Goal: Complete application form

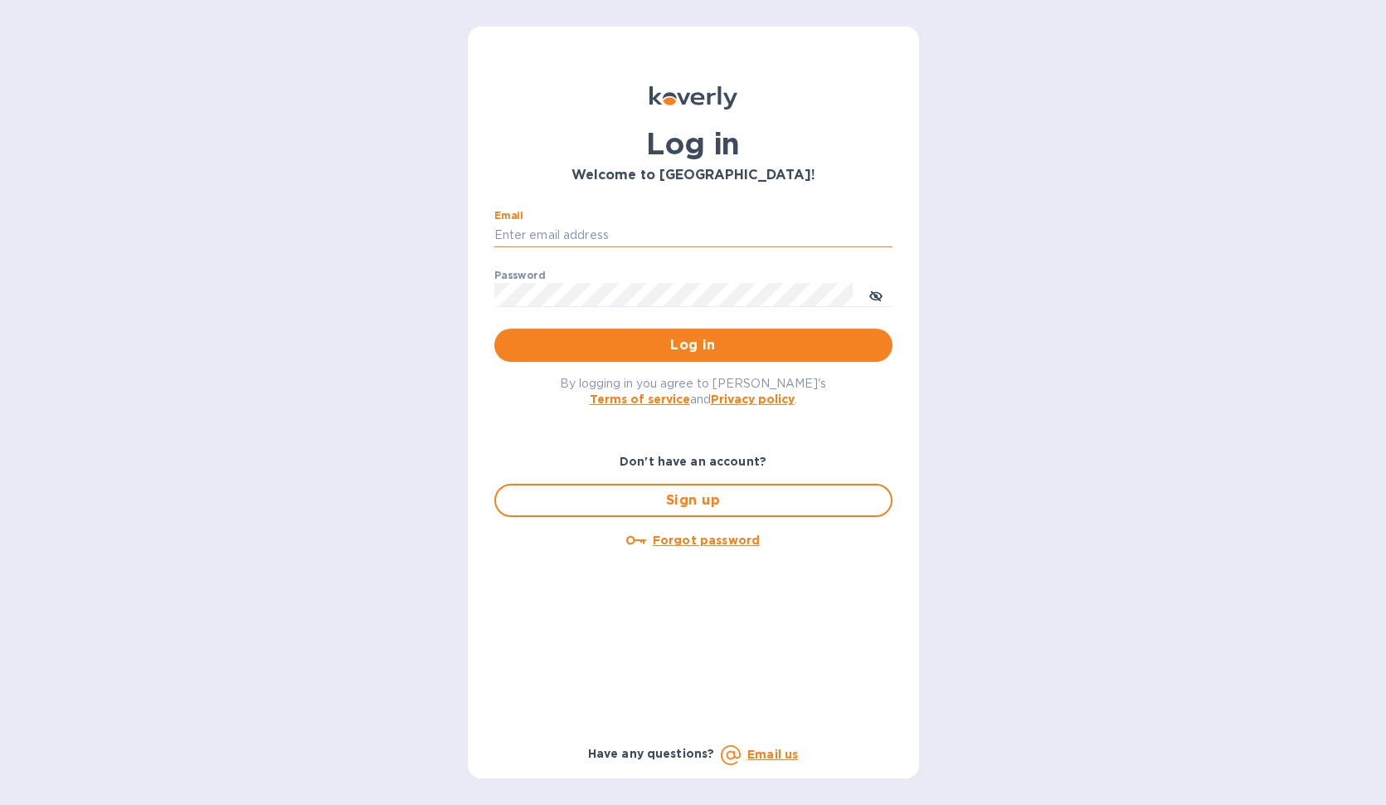
click at [622, 229] on input "Email" at bounding box center [693, 235] width 398 height 25
paste input "smpentest@securitymetrics.com"
type input "smpentest@securitymetrics.com"
click at [675, 348] on span "Log in" at bounding box center [694, 345] width 372 height 20
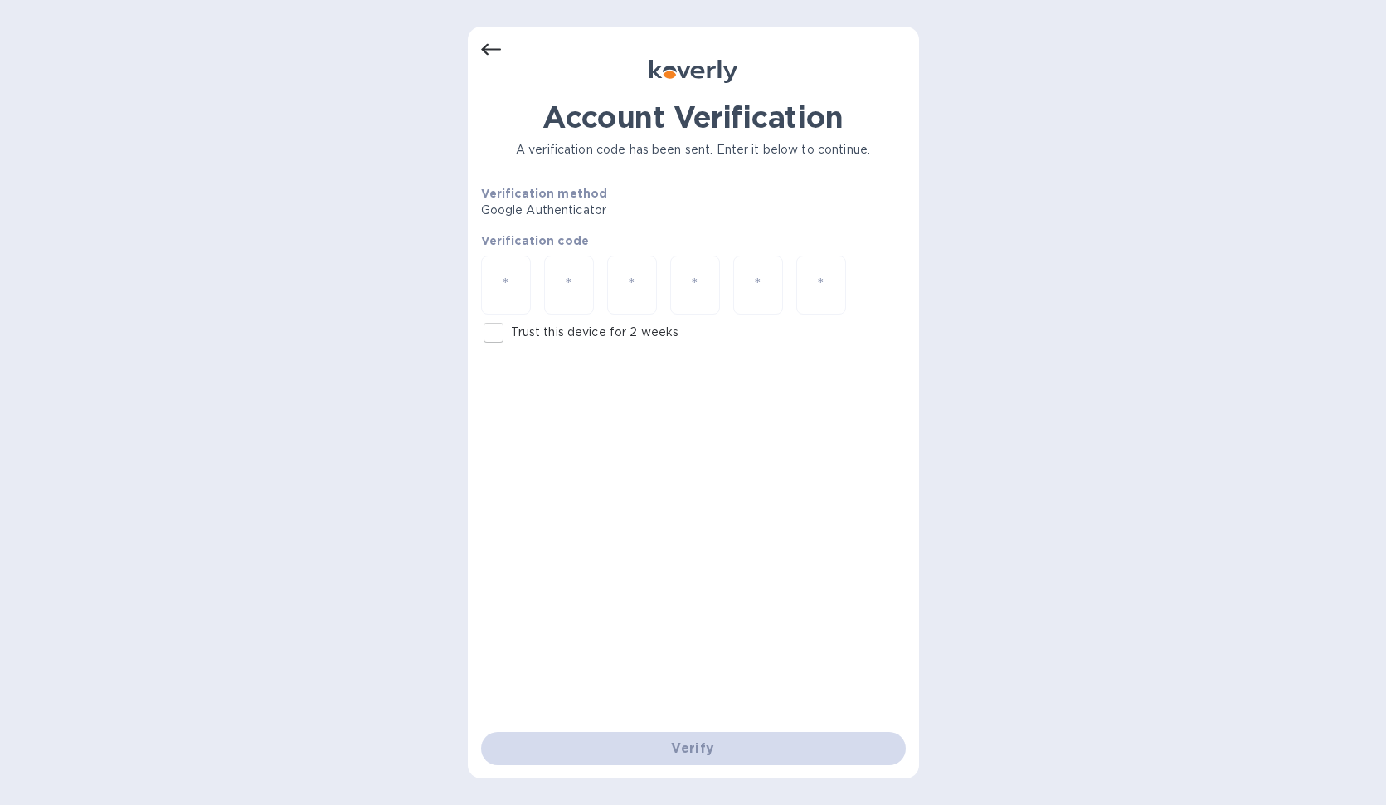
click at [506, 292] on input "number" at bounding box center [506, 285] width 22 height 31
type input "5"
type input "9"
type input "0"
type input "4"
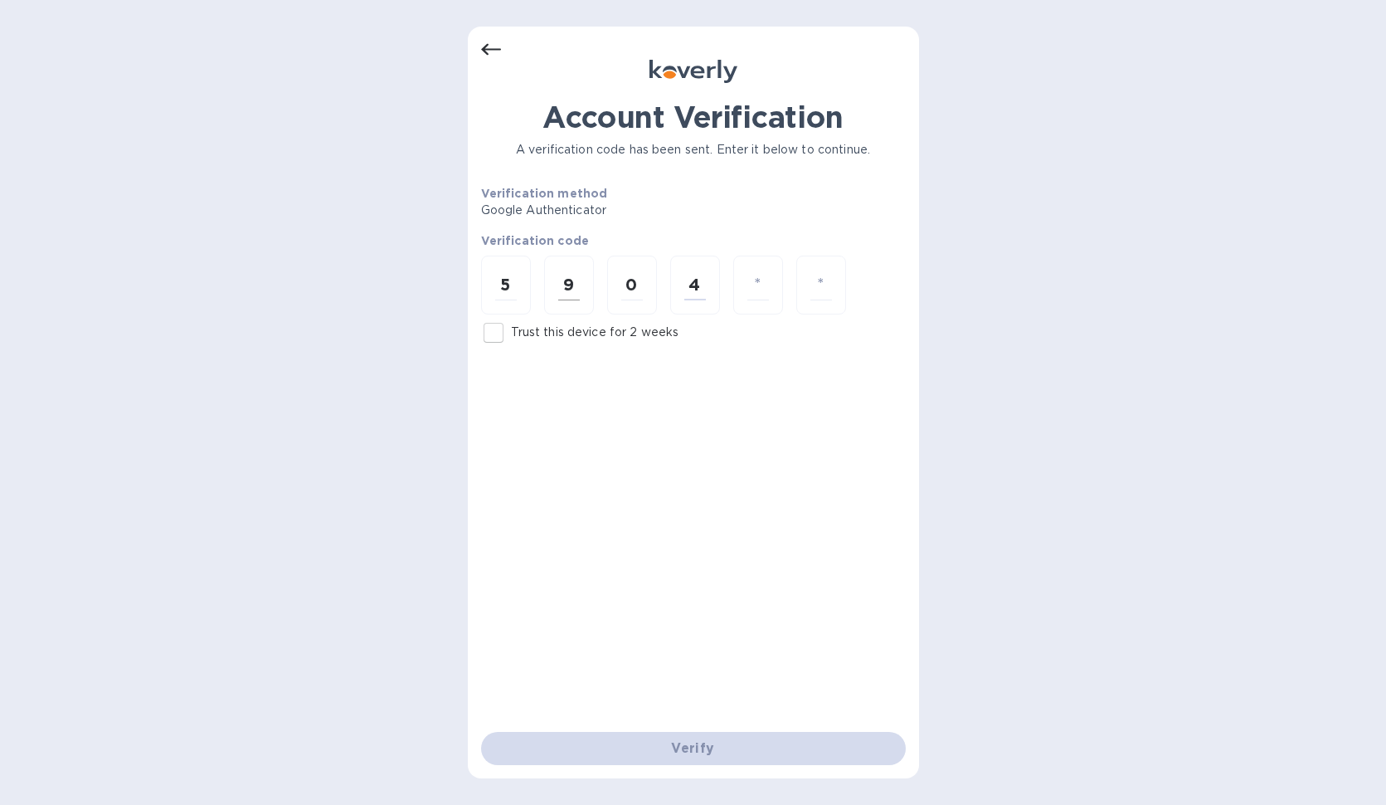
type input "4"
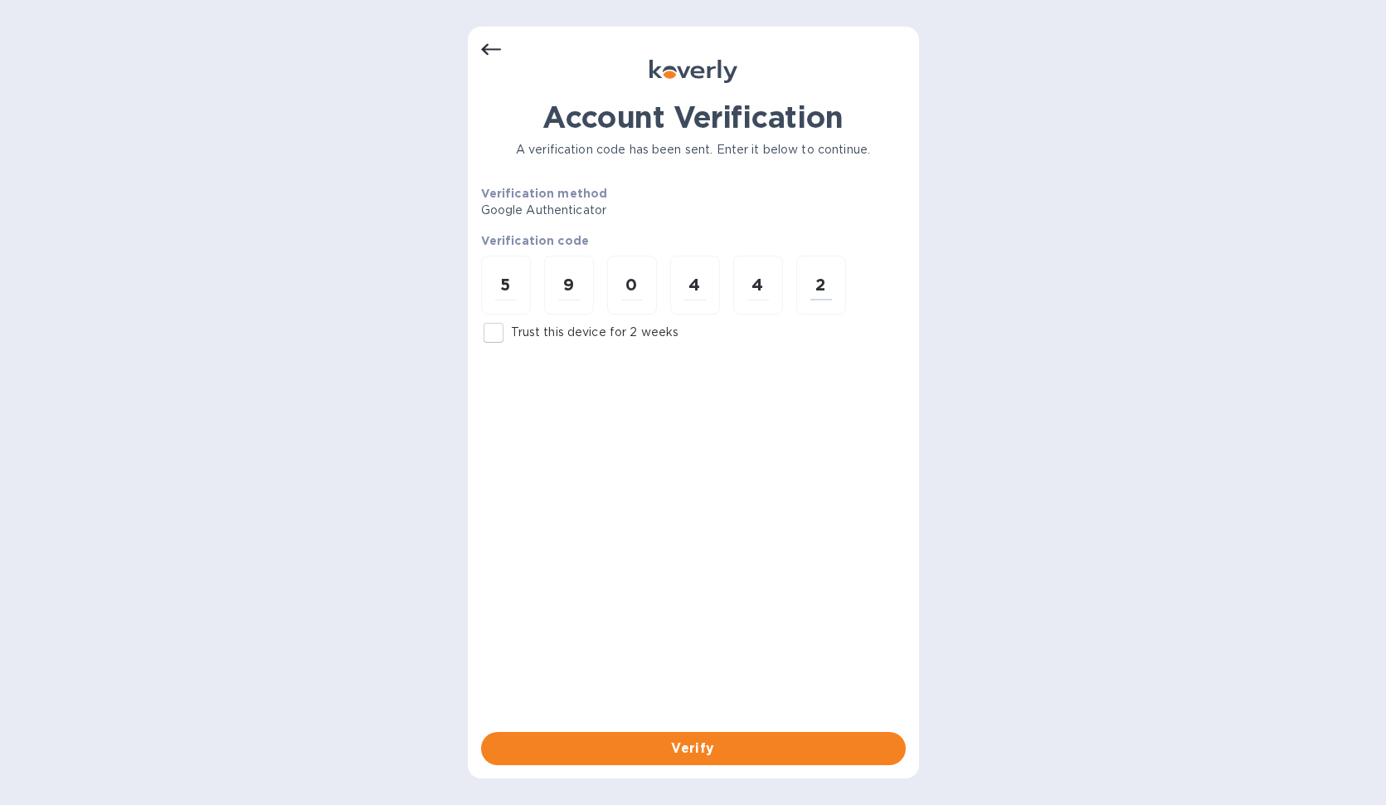
type input "2"
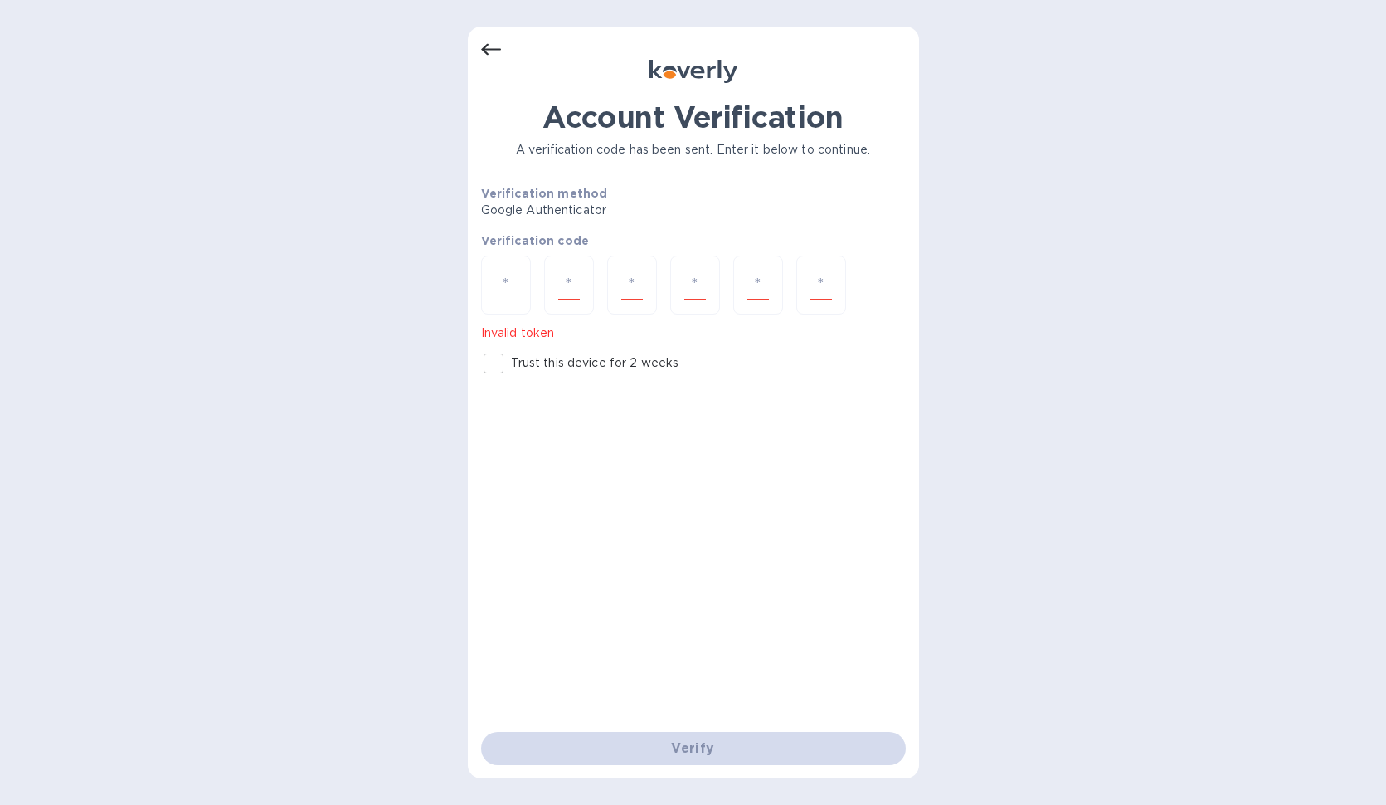
click at [522, 284] on div at bounding box center [506, 285] width 50 height 59
type input "6"
type input "1"
type input "0"
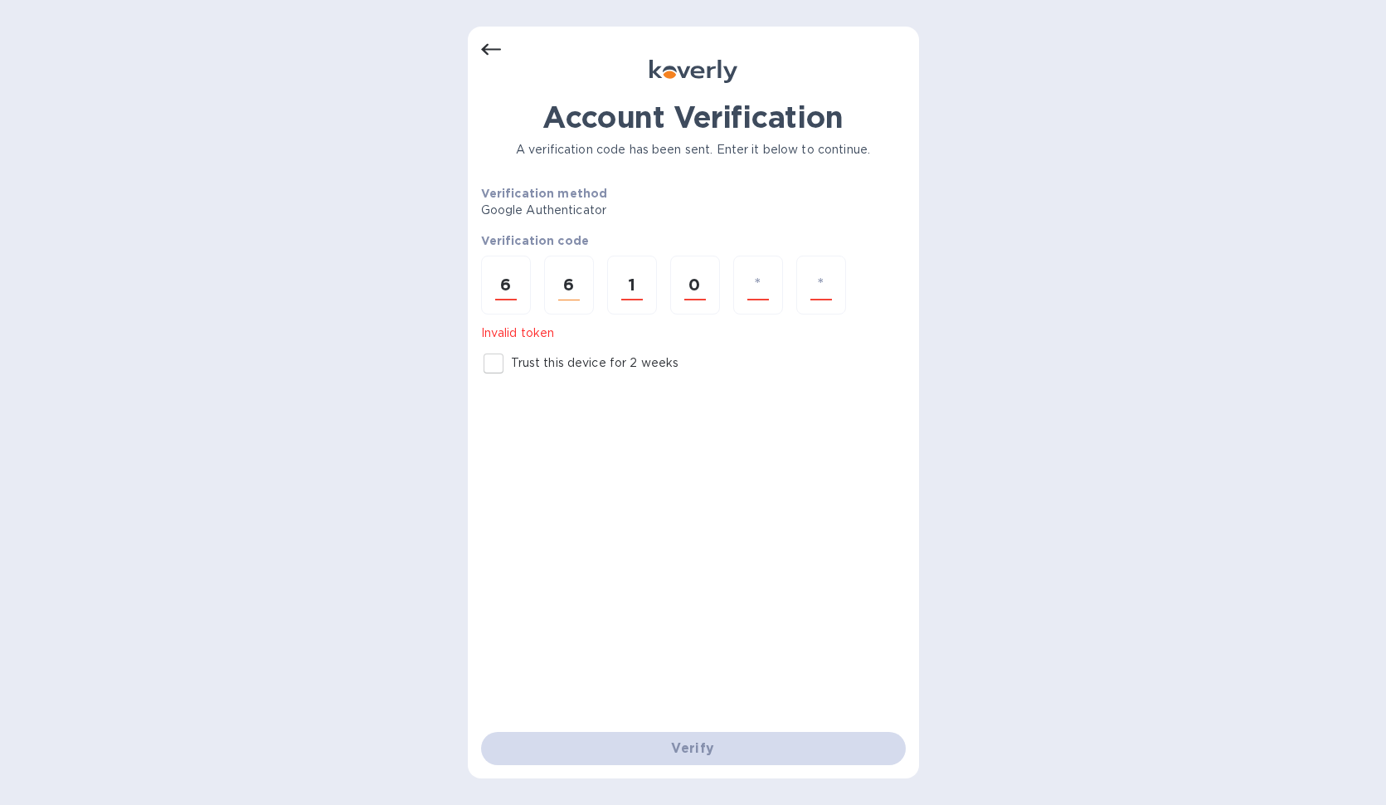
type input "7"
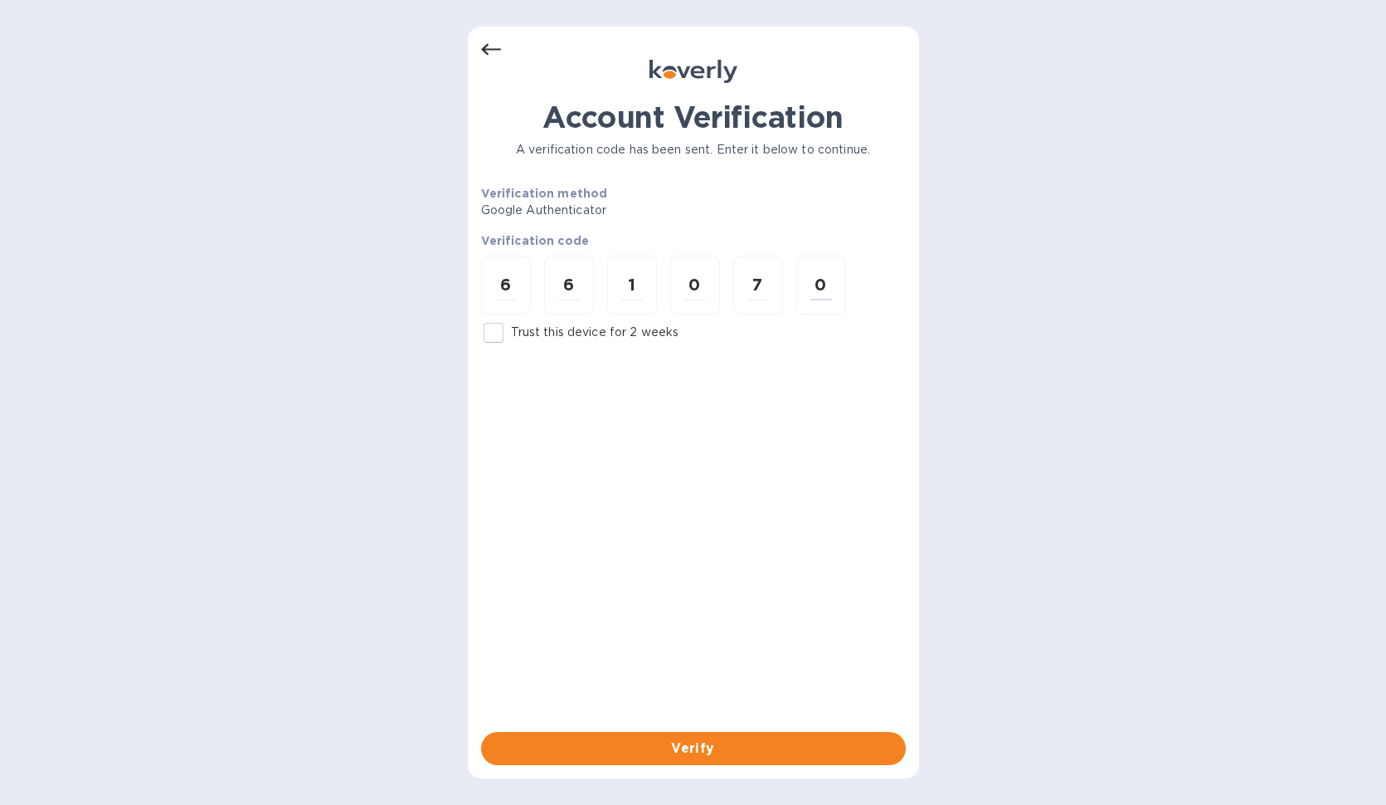
type input "0"
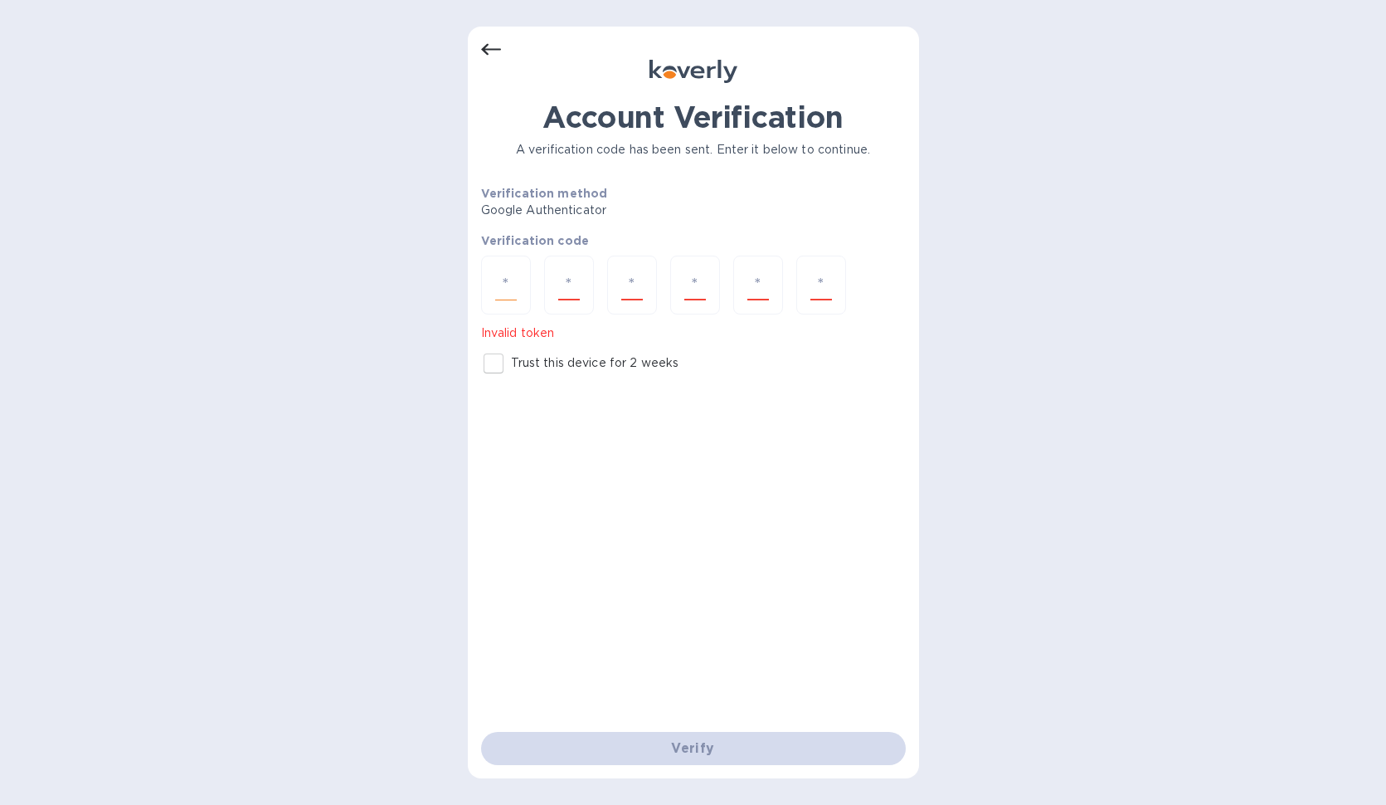
click at [501, 295] on input "number" at bounding box center [506, 285] width 22 height 31
type input "1"
type input "4"
type input "1"
type input "2"
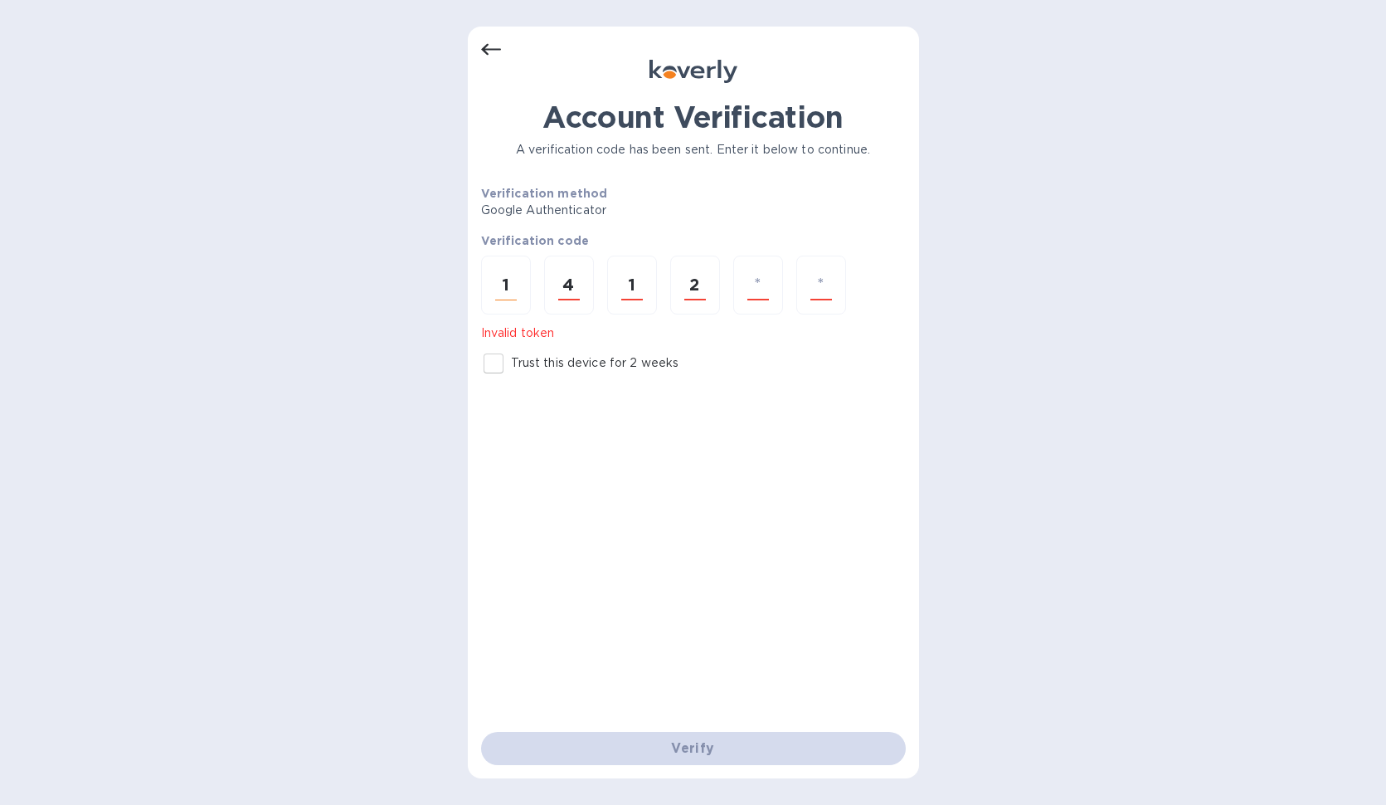
type input "6"
type input "4"
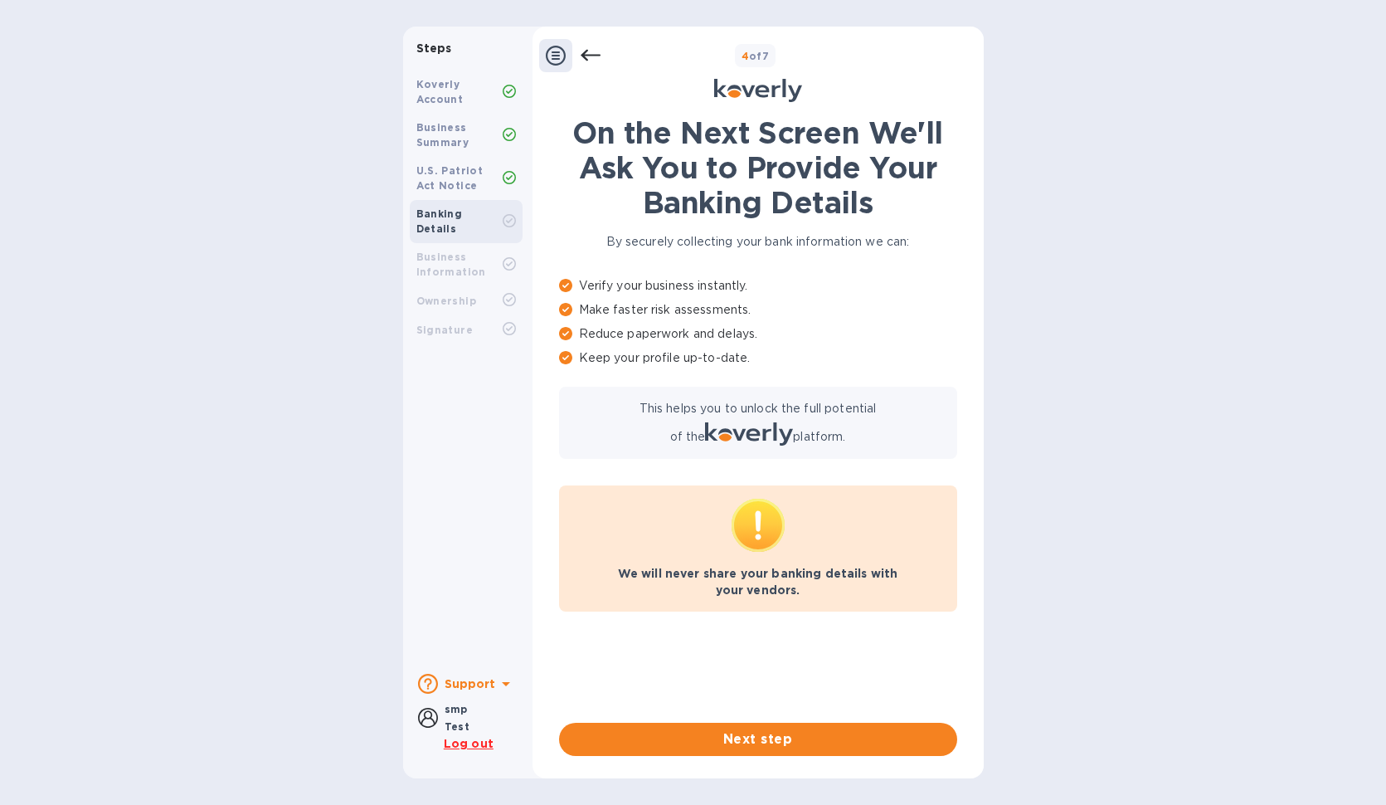
click at [705, 580] on p "We will never share your banking details with your vendors." at bounding box center [758, 581] width 372 height 33
click at [587, 56] on icon at bounding box center [591, 56] width 20 height 20
click at [593, 57] on icon at bounding box center [591, 56] width 20 height 20
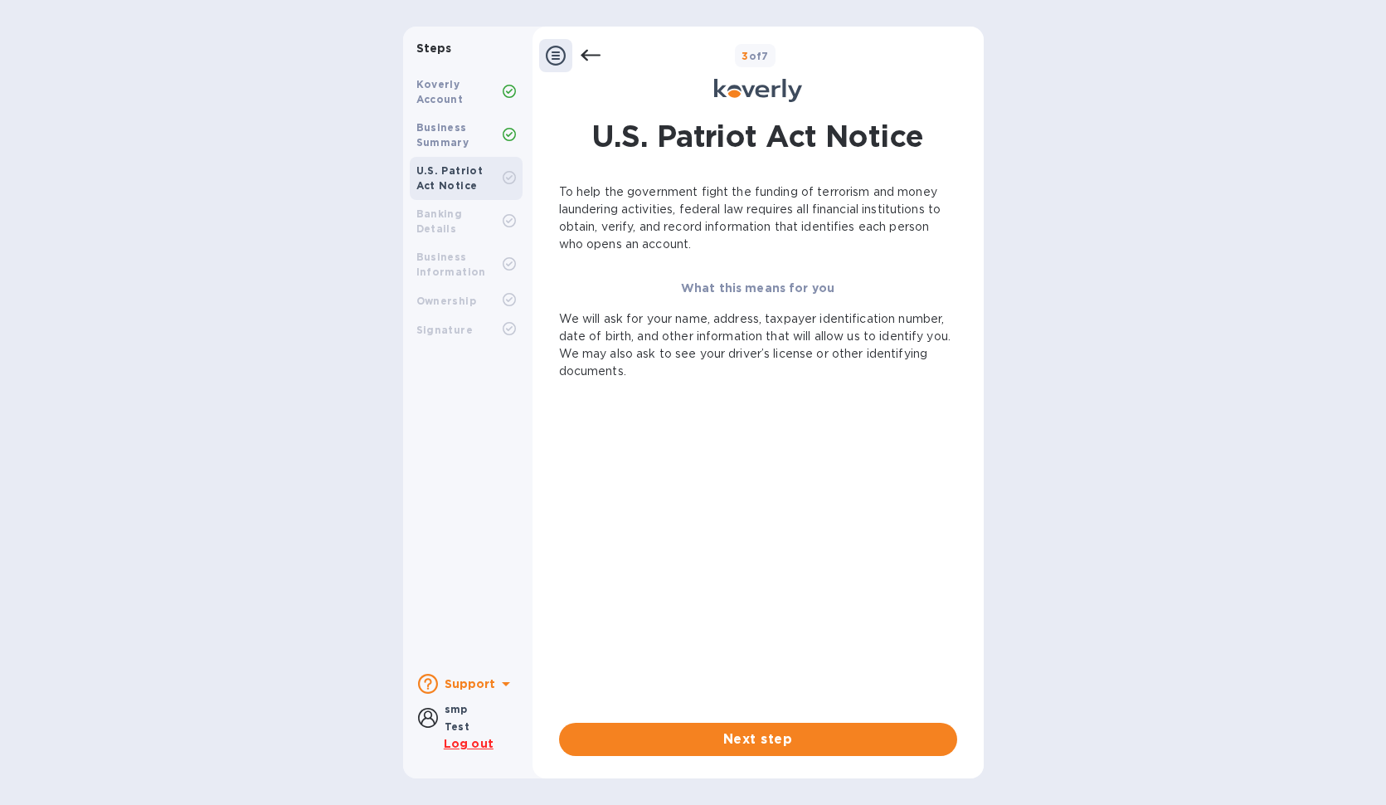
click at [588, 54] on icon at bounding box center [591, 56] width 20 height 20
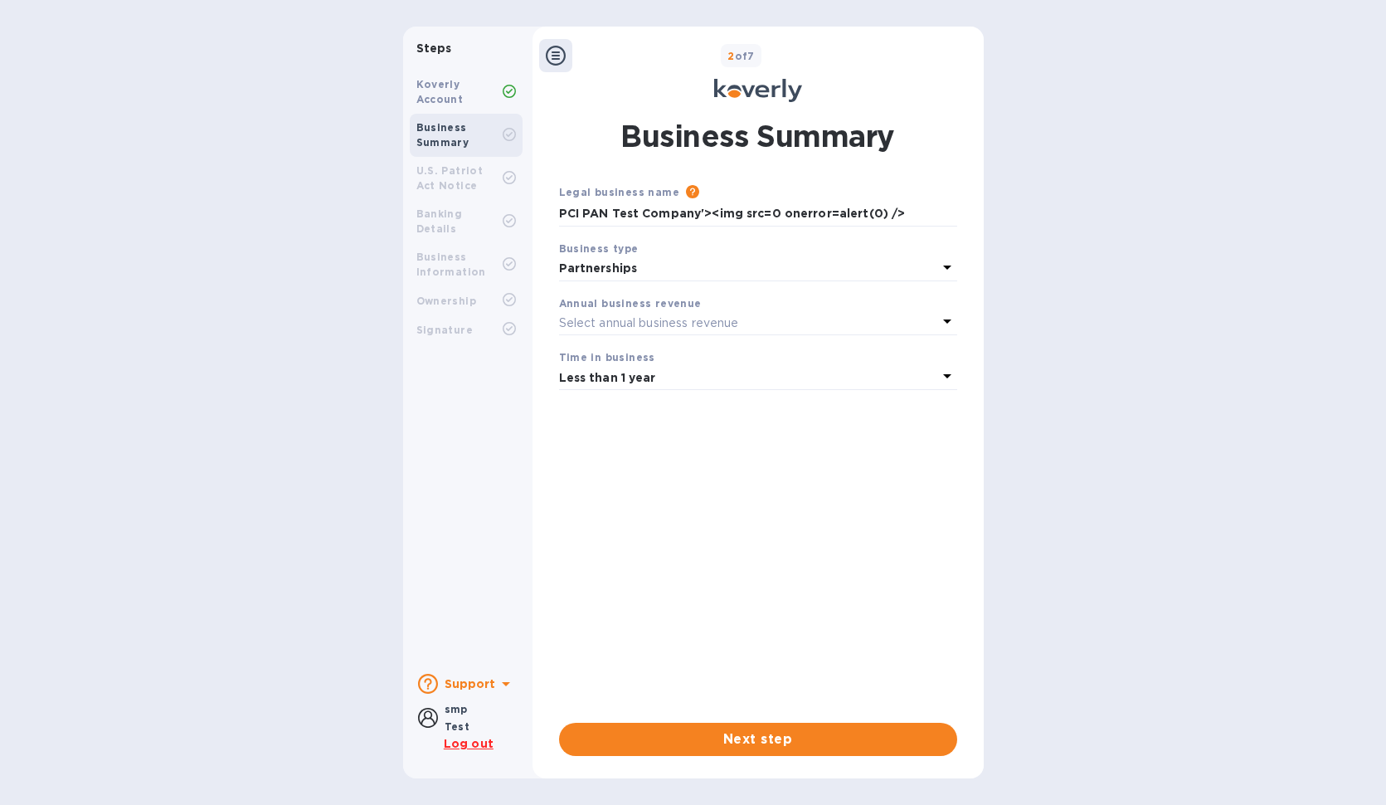
click at [588, 54] on div "2 of 7" at bounding box center [774, 56] width 405 height 24
click at [449, 95] on b "Koverly Account" at bounding box center [439, 91] width 47 height 27
click at [720, 207] on input "PCI PAN Test Company'><img src=0 onerror=alert(0) />" at bounding box center [758, 214] width 398 height 25
drag, startPoint x: 923, startPoint y: 210, endPoint x: 694, endPoint y: 214, distance: 229.9
click at [694, 214] on input "PCI PAN Test Company'><img src=0 onerror=alert(0) />" at bounding box center [758, 214] width 398 height 25
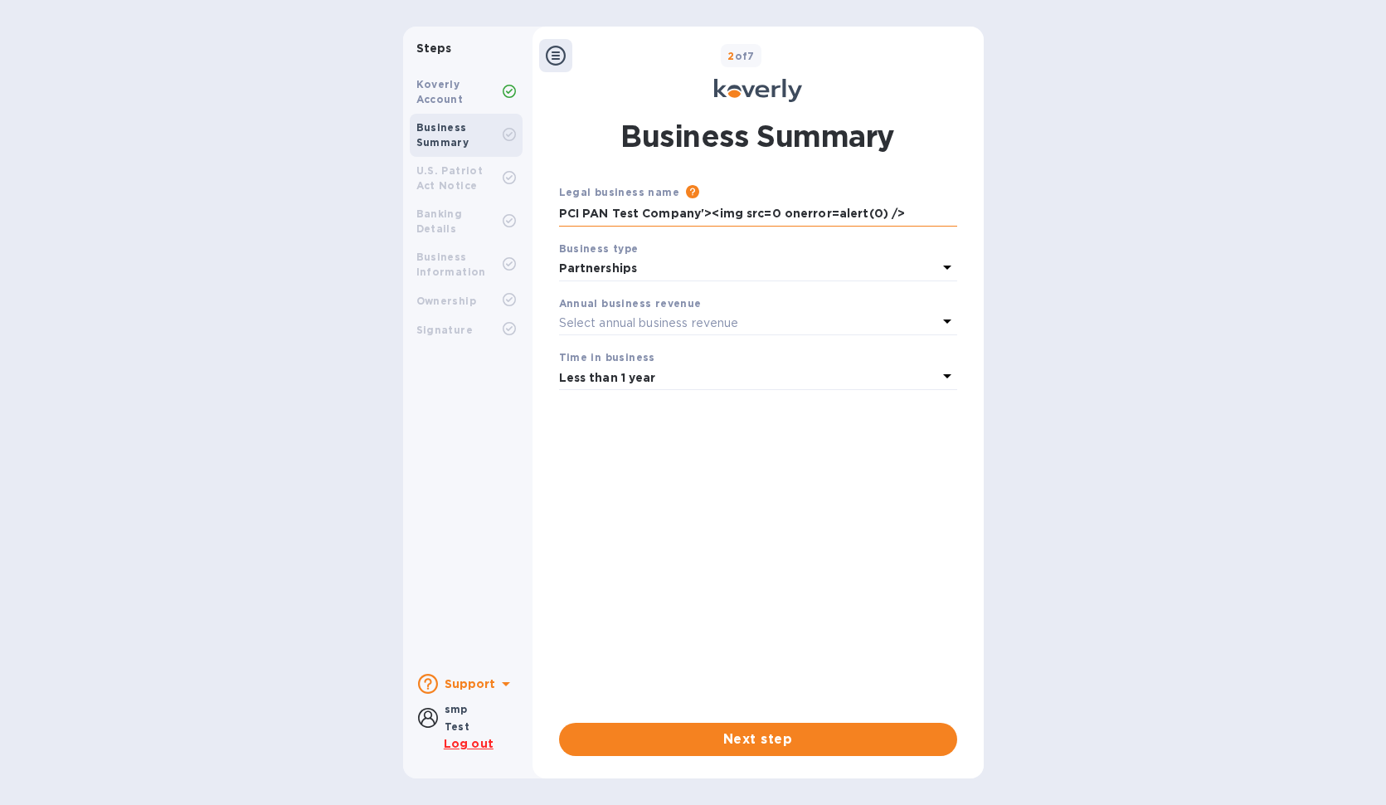
click at [895, 217] on input "PCI PAN Test Company'><img src=0 onerror=alert(0) />" at bounding box center [758, 214] width 398 height 25
drag, startPoint x: 879, startPoint y: 214, endPoint x: 830, endPoint y: 217, distance: 49.1
click at [830, 217] on input "PCI PAN Test Company'><img src=0 onerror=alert(0) />" at bounding box center [758, 214] width 398 height 25
click at [812, 430] on div "Legal business name Please provide the legal name that appears on your SS-4 for…" at bounding box center [758, 439] width 398 height 513
click at [739, 266] on p "Partnerships" at bounding box center [748, 268] width 378 height 17
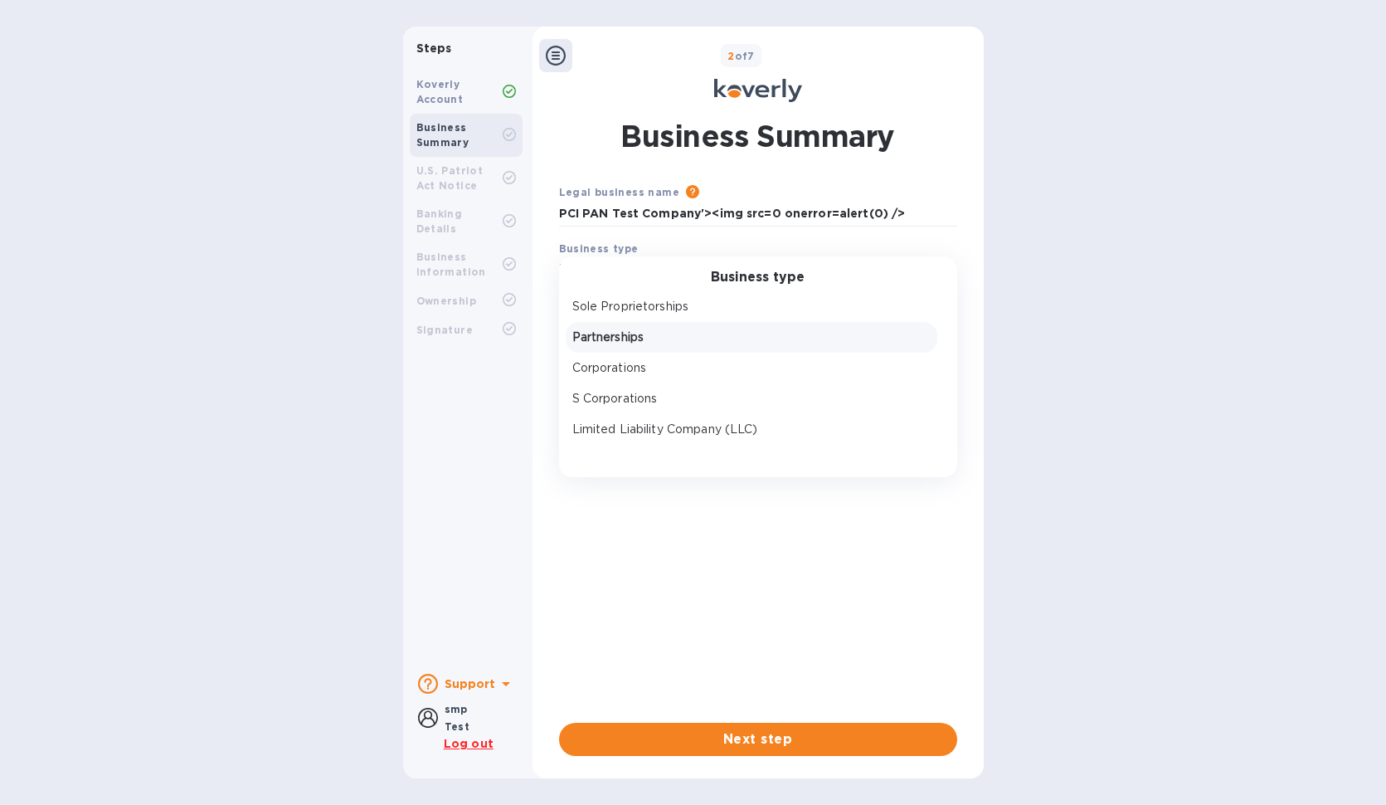
click at [733, 338] on p "Partnerships" at bounding box center [751, 337] width 358 height 17
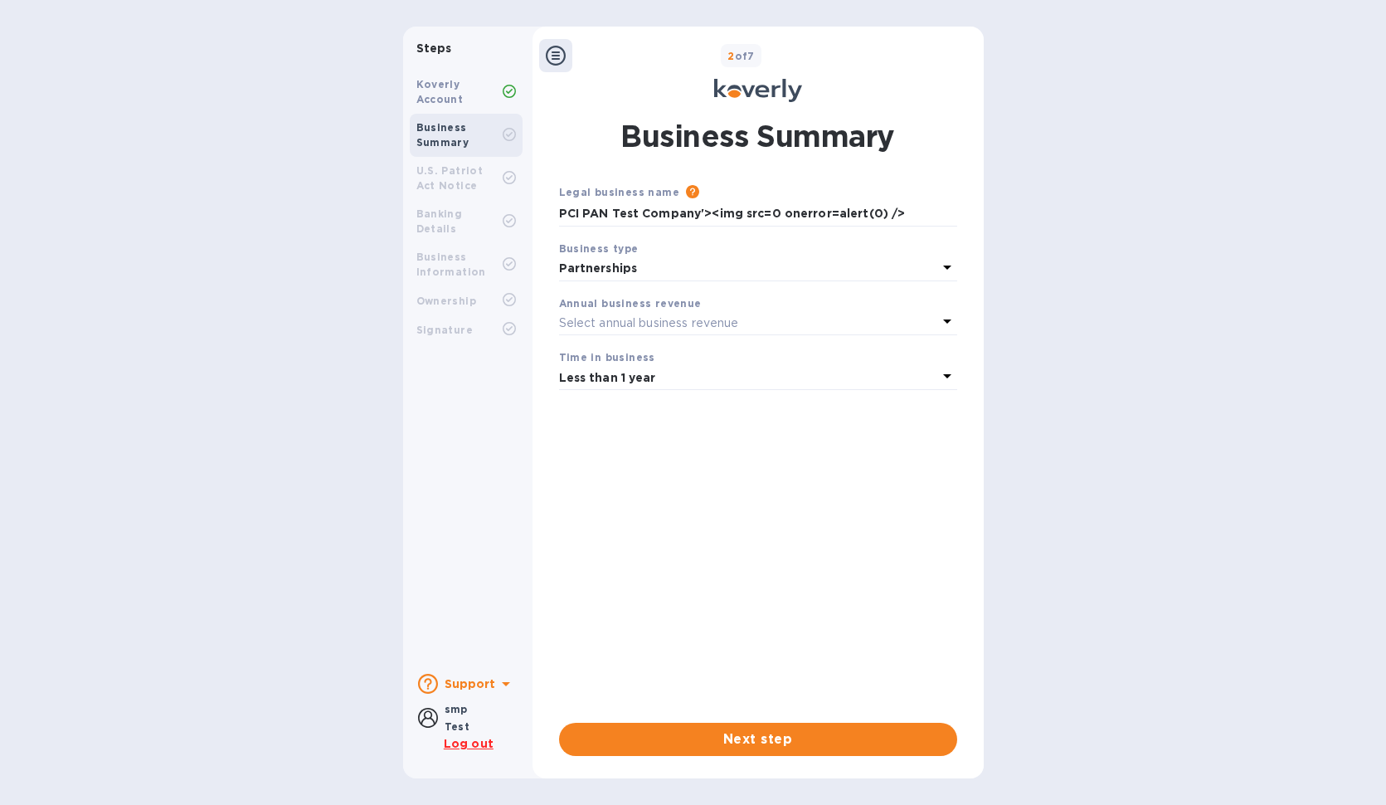
click at [753, 324] on div "Select annual business revenue" at bounding box center [748, 322] width 378 height 23
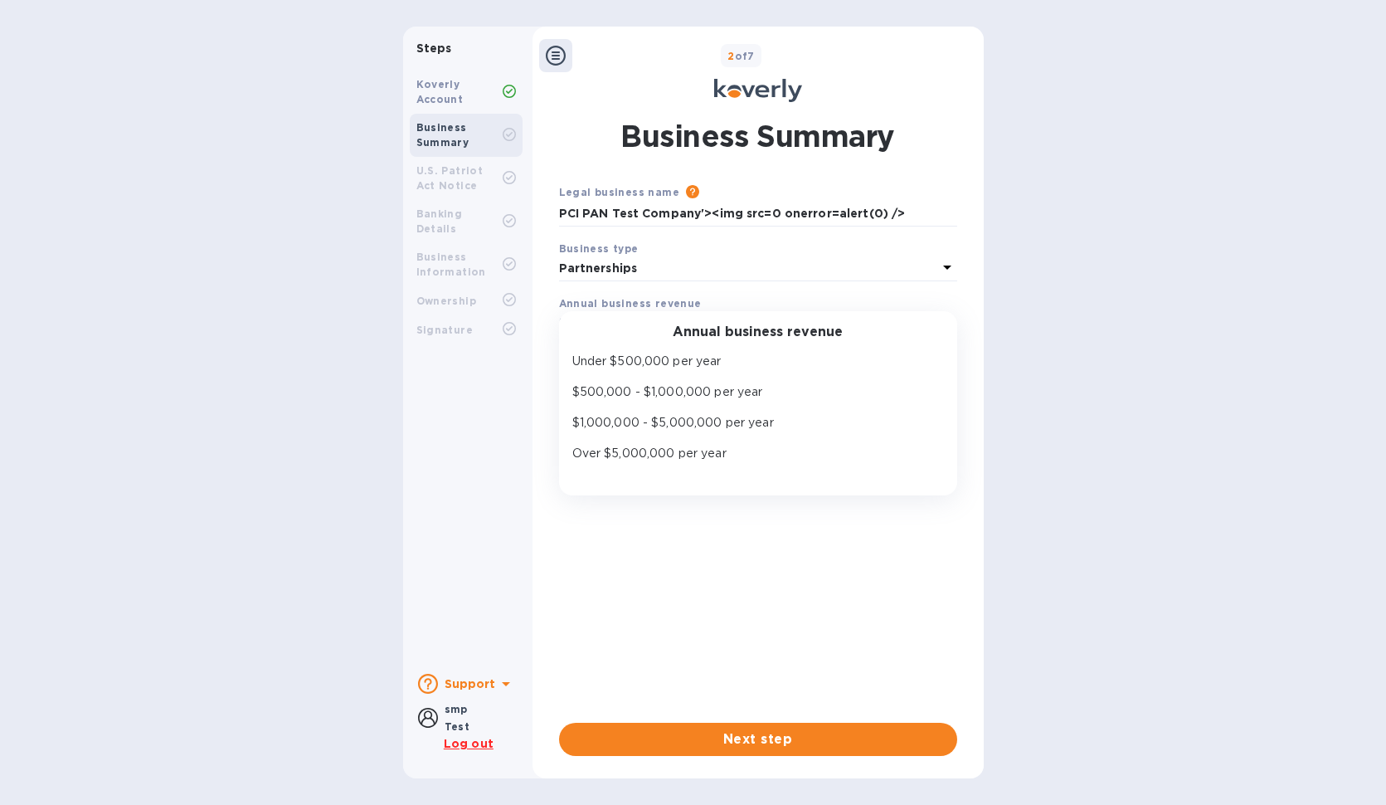
click at [753, 324] on div "Annual business revenue Under $500,000 per year $500,000 - $1,000,000 per year …" at bounding box center [758, 403] width 398 height 185
click at [1067, 344] on div "Steps Koverly Account Business Summary U.S. Patriot Act Notice Banking Details …" at bounding box center [693, 403] width 1386 height 752
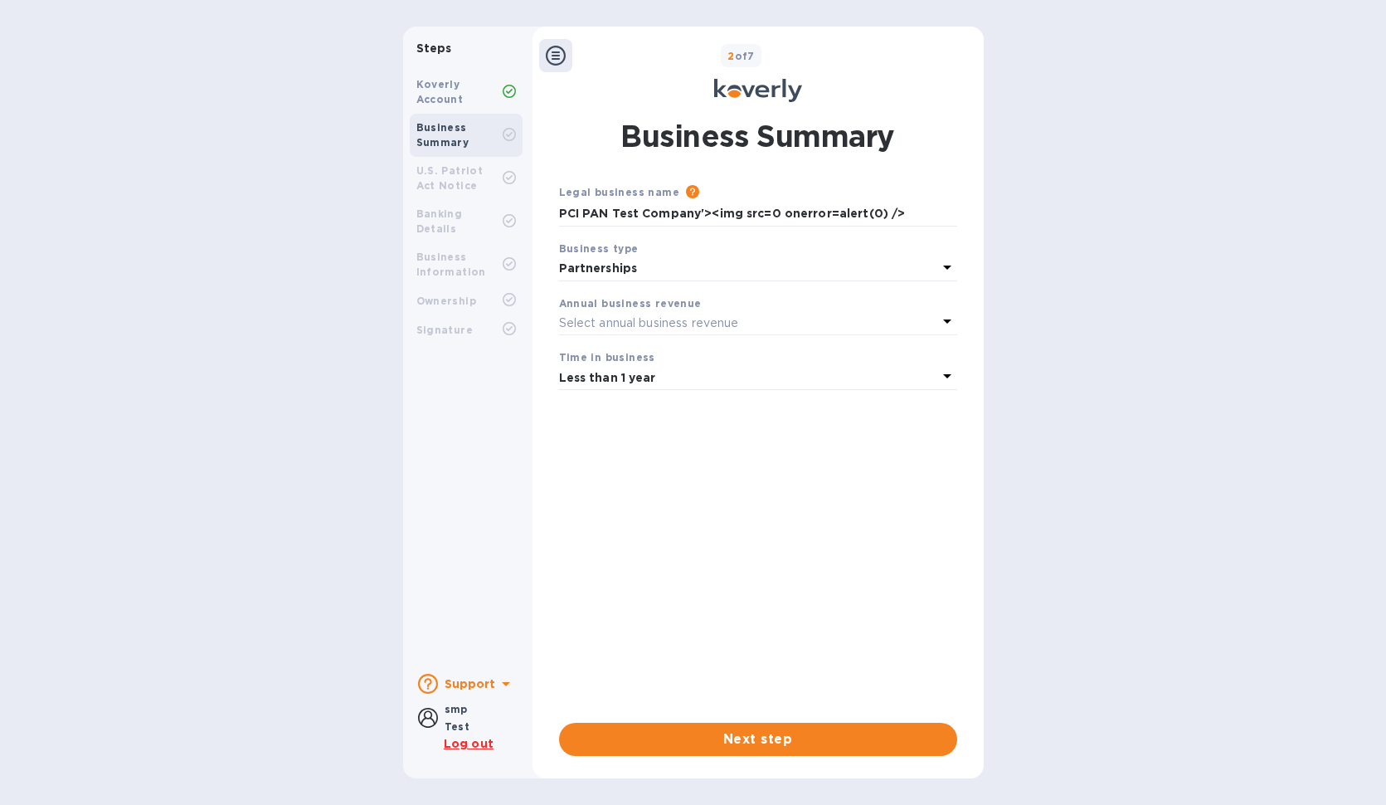
click at [789, 366] on div "Time in business" at bounding box center [758, 356] width 398 height 17
click at [775, 735] on span "Next step" at bounding box center [758, 739] width 372 height 20
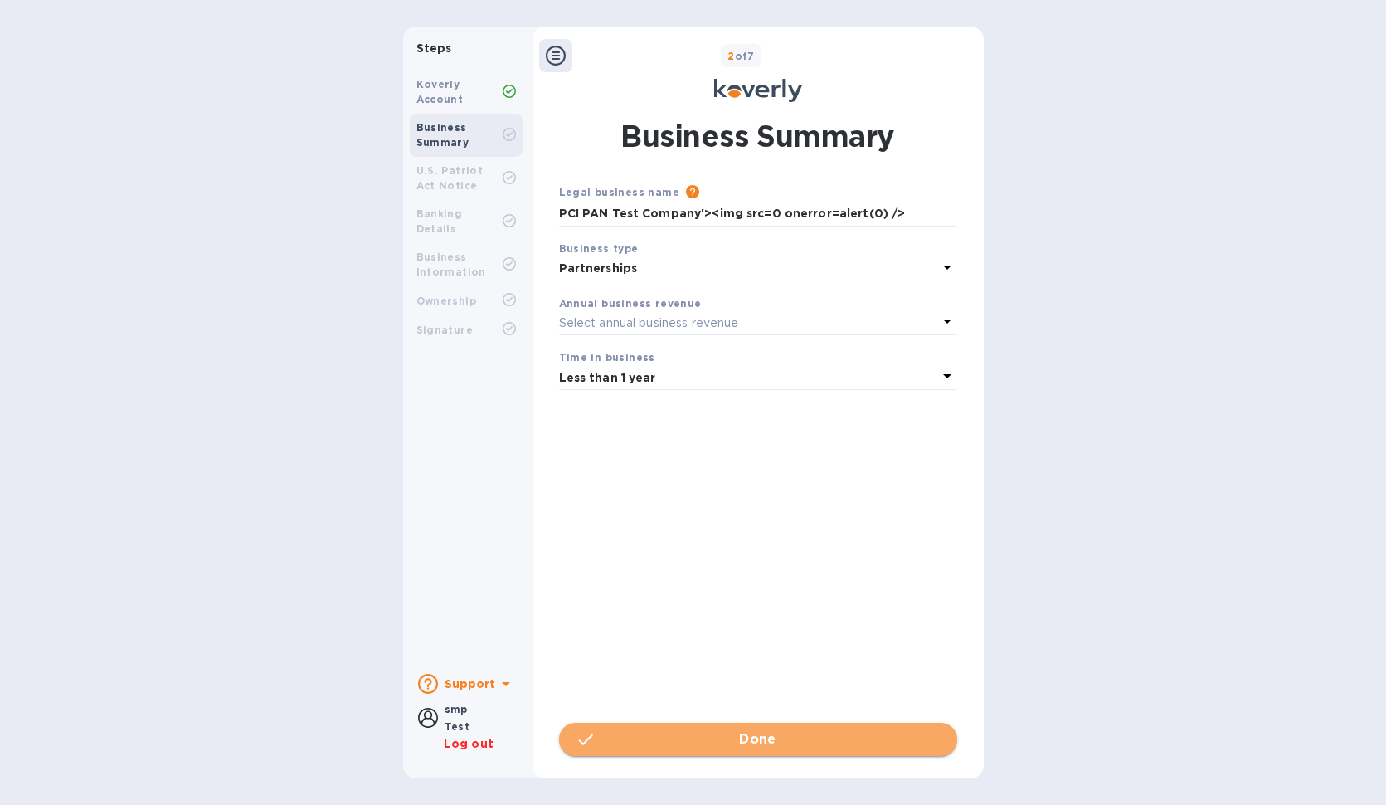
click at [713, 743] on span "Done" at bounding box center [758, 739] width 372 height 20
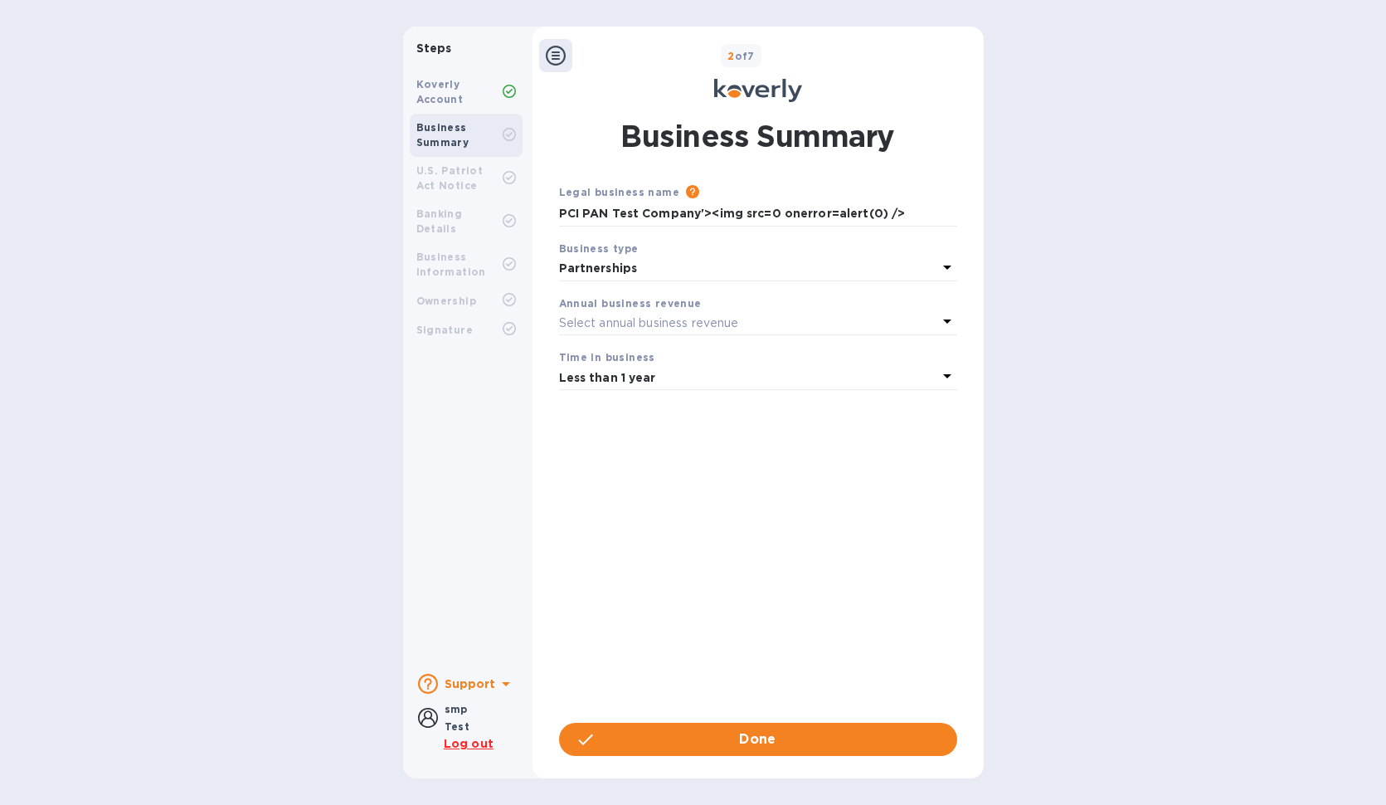
click at [667, 306] on b "Annual business revenue" at bounding box center [630, 303] width 143 height 12
click at [651, 332] on p "Select annual business revenue" at bounding box center [649, 322] width 180 height 17
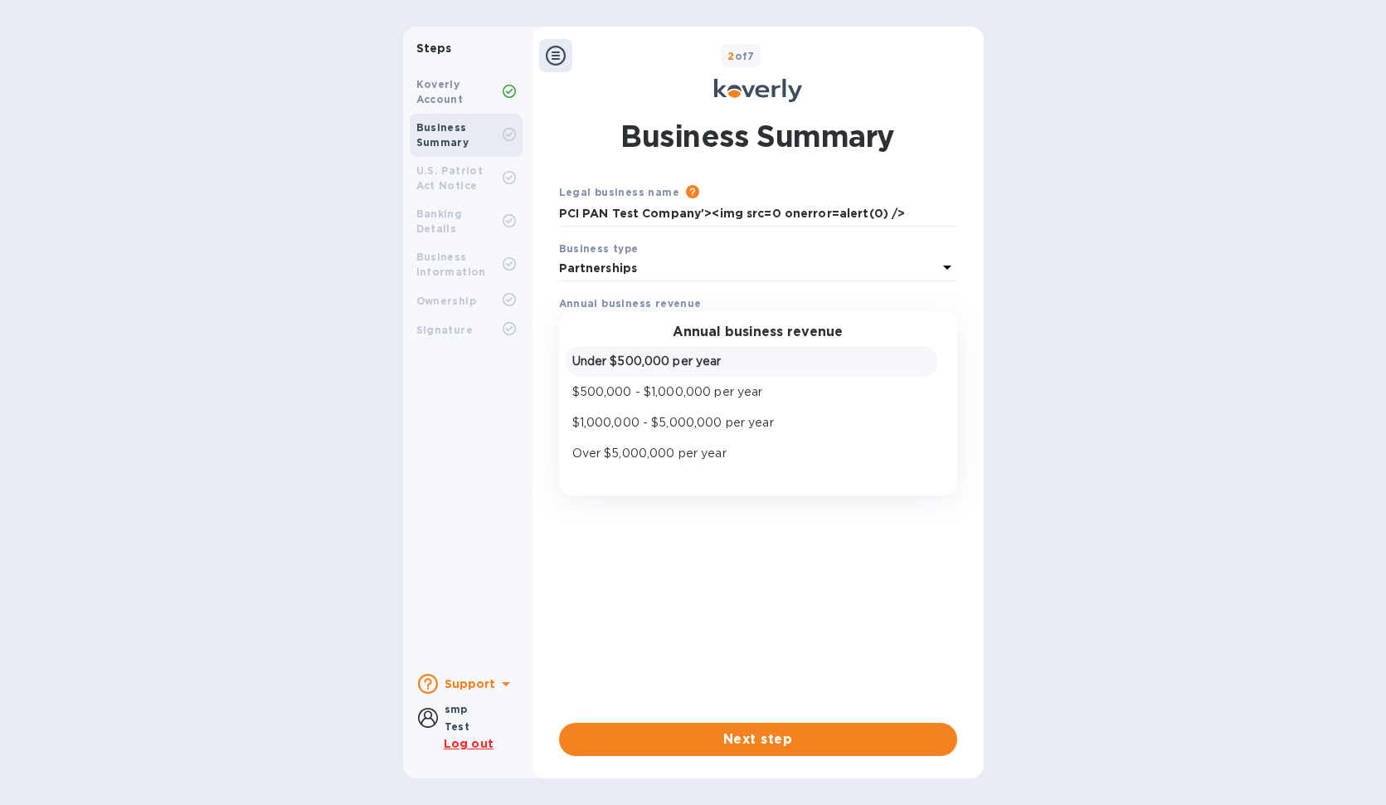
click at [648, 360] on p "Under $500,000 per year" at bounding box center [751, 361] width 358 height 17
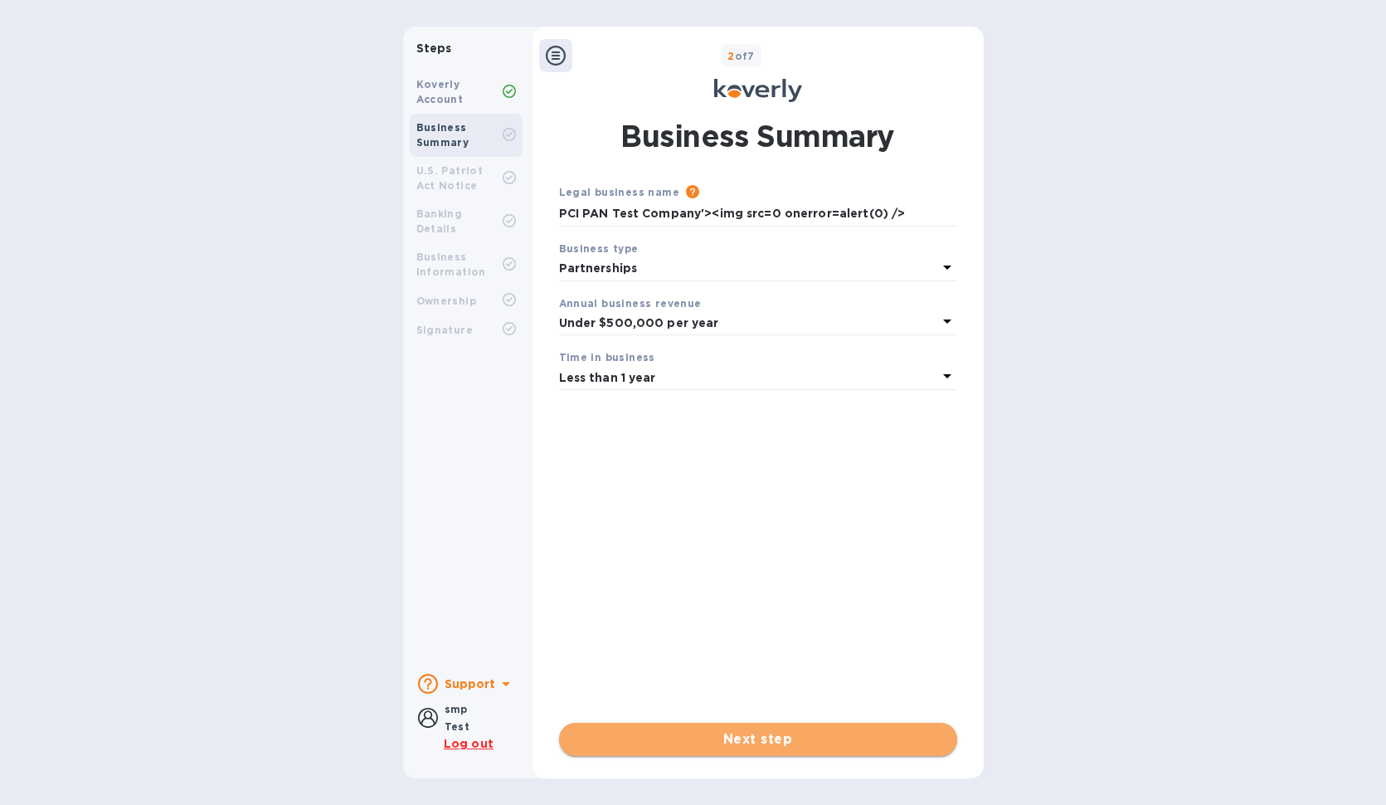
click at [710, 747] on span "Next step" at bounding box center [758, 739] width 372 height 20
